Goal: Task Accomplishment & Management: Use online tool/utility

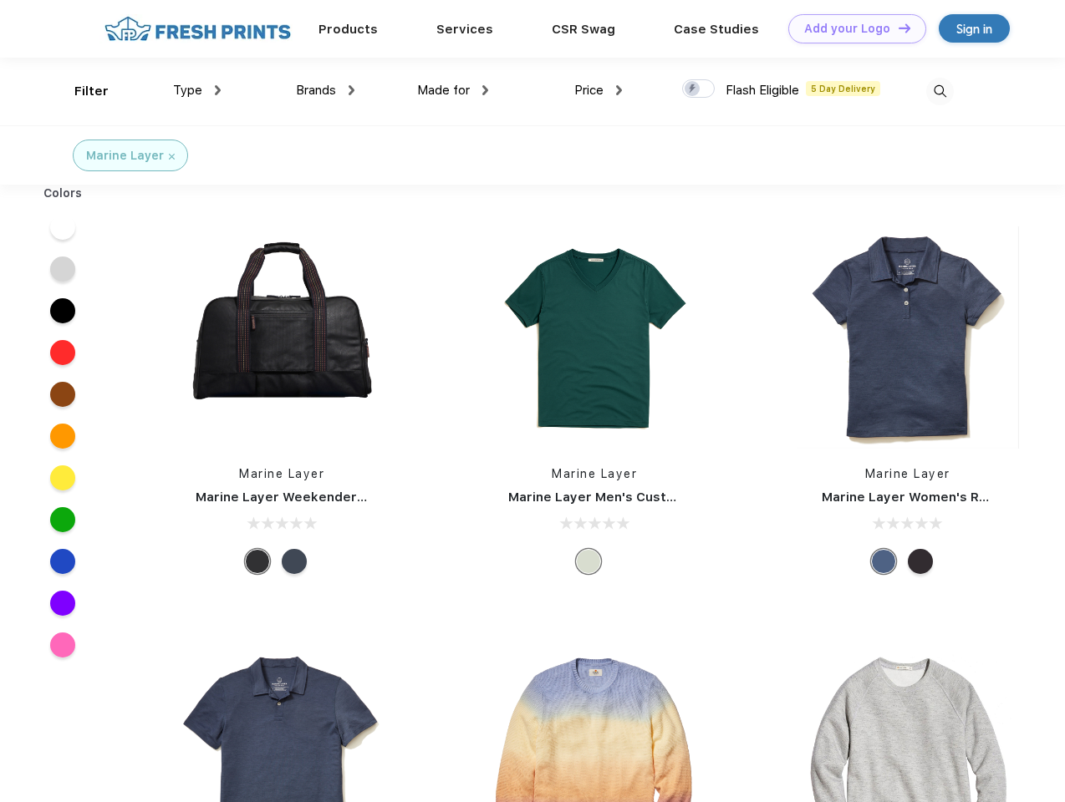
click at [851, 28] on link "Add your Logo Design Tool" at bounding box center [857, 28] width 138 height 29
click at [0, 0] on div "Design Tool" at bounding box center [0, 0] width 0 height 0
click at [897, 28] on link "Add your Logo Design Tool" at bounding box center [857, 28] width 138 height 29
click at [80, 91] on div "Filter" at bounding box center [91, 91] width 34 height 19
click at [197, 90] on span "Type" at bounding box center [187, 90] width 29 height 15
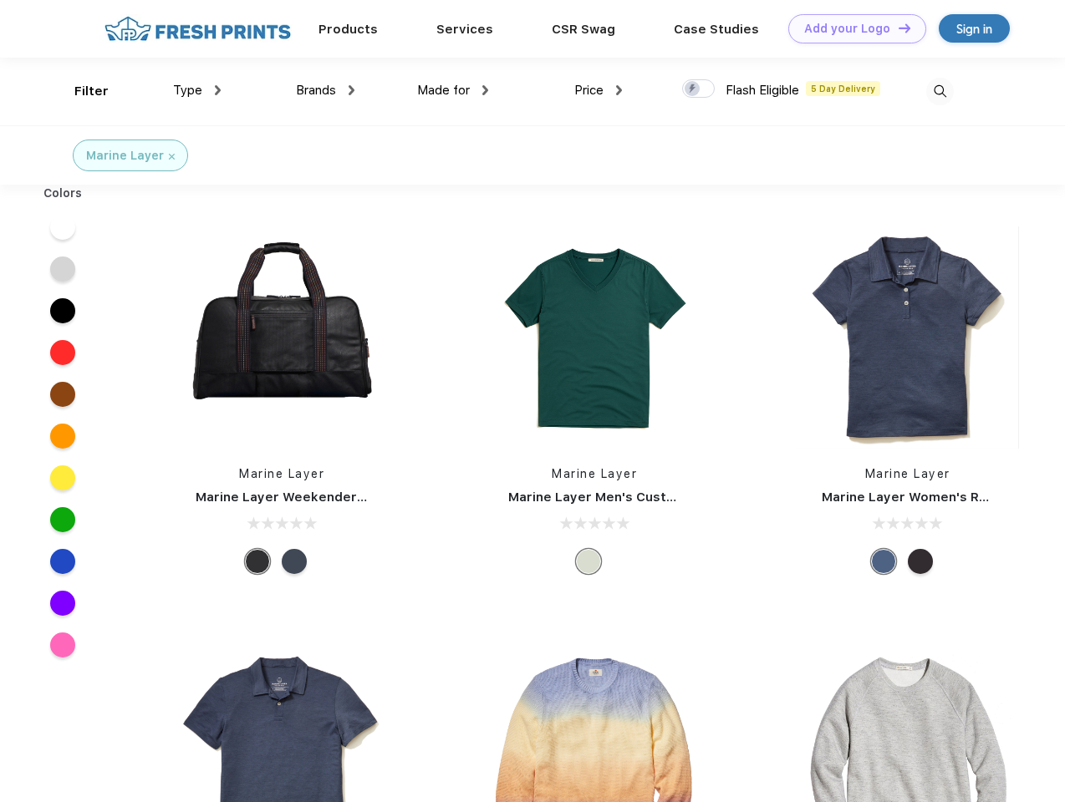
click at [325, 90] on span "Brands" at bounding box center [316, 90] width 40 height 15
click at [453, 90] on span "Made for" at bounding box center [443, 90] width 53 height 15
click at [598, 90] on span "Price" at bounding box center [588, 90] width 29 height 15
click at [699, 89] on div at bounding box center [698, 88] width 33 height 18
click at [693, 89] on input "checkbox" at bounding box center [687, 84] width 11 height 11
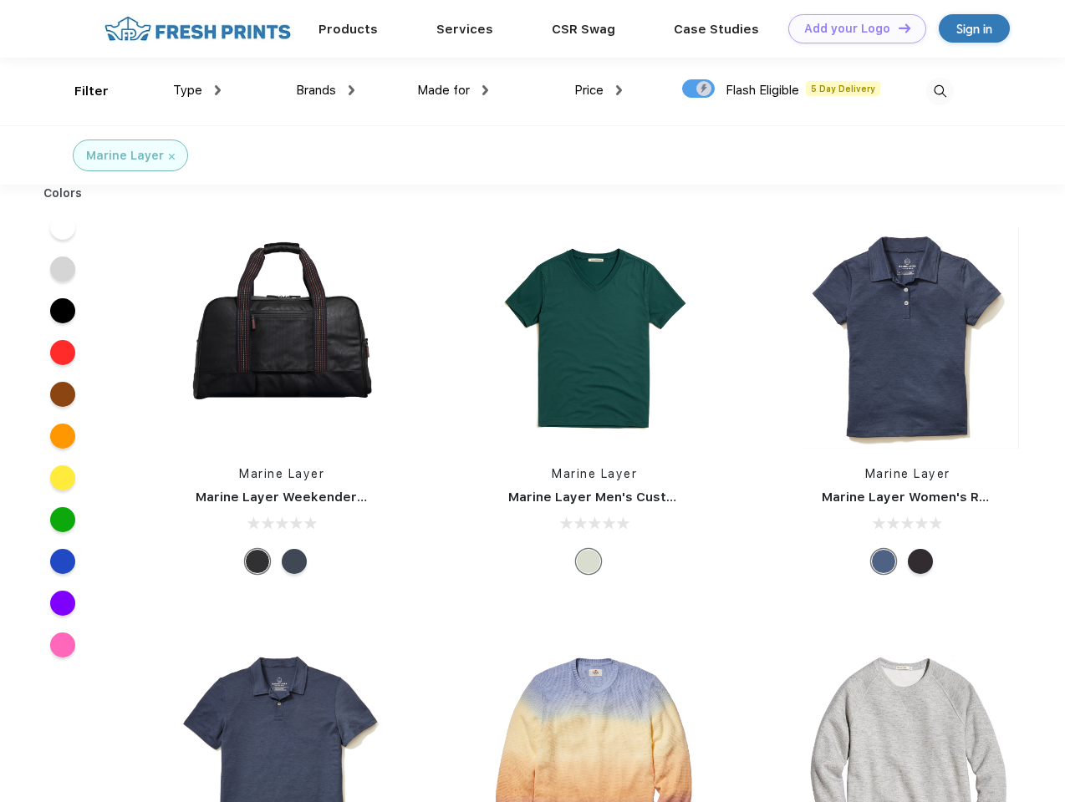
click at [939, 91] on img at bounding box center [940, 92] width 28 height 28
